Goal: Navigation & Orientation: Find specific page/section

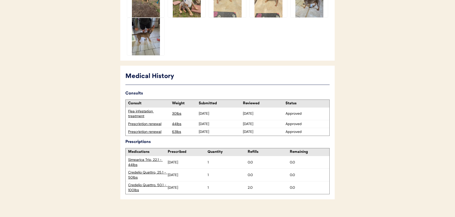
scroll to position [260, 0]
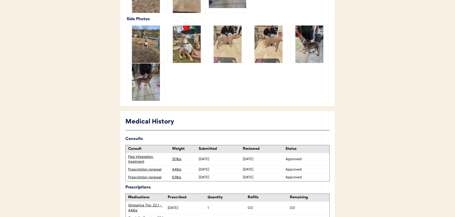
scroll to position [121, 0]
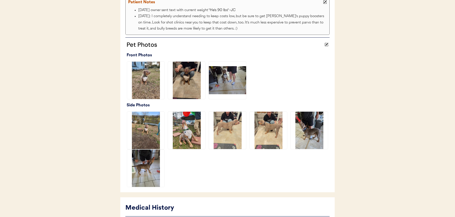
click at [262, 130] on img at bounding box center [268, 130] width 37 height 37
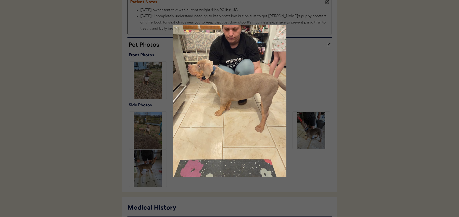
click at [391, 83] on div at bounding box center [229, 108] width 459 height 217
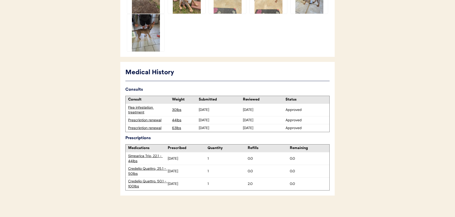
scroll to position [260, 0]
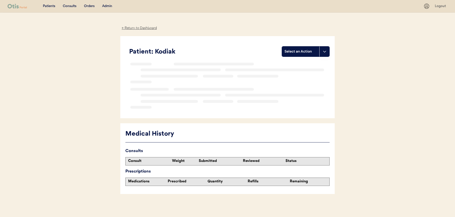
scroll to position [2, 0]
